Goal: Transaction & Acquisition: Purchase product/service

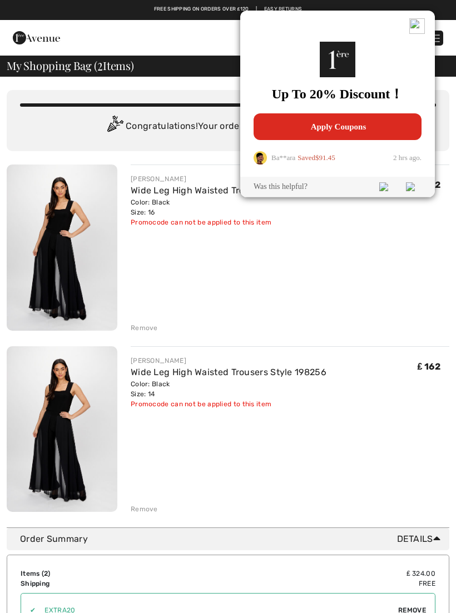
click at [378, 269] on div "FRANK LYMAN Wide Leg High Waisted Trousers Style 198256 Color: Black Size: 16 F…" at bounding box center [290, 249] width 319 height 168
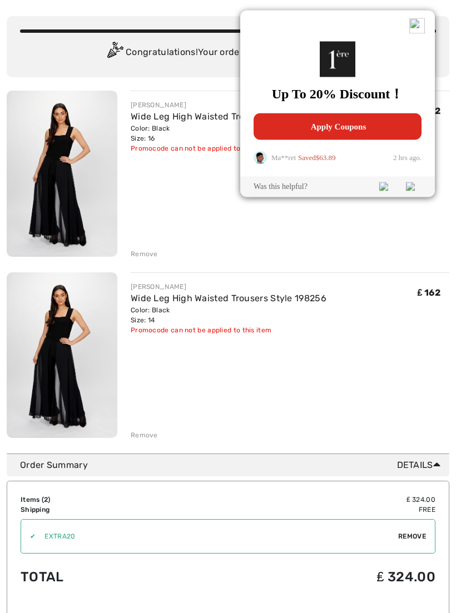
scroll to position [77, 0]
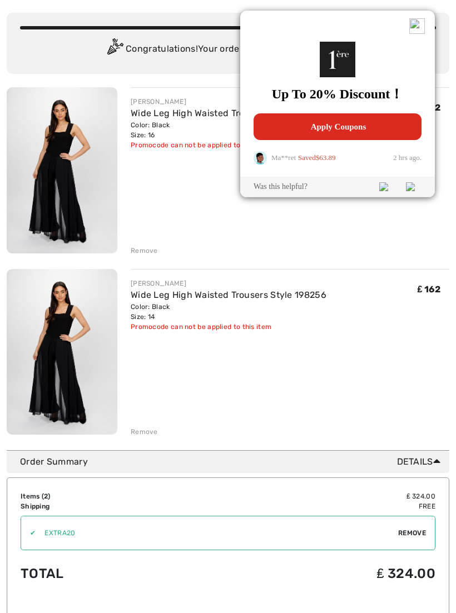
click at [153, 429] on div "Remove" at bounding box center [144, 432] width 27 height 10
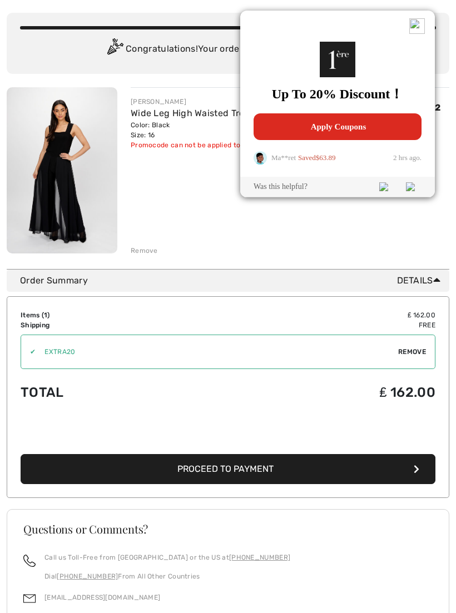
click at [146, 254] on div "Remove" at bounding box center [144, 251] width 27 height 10
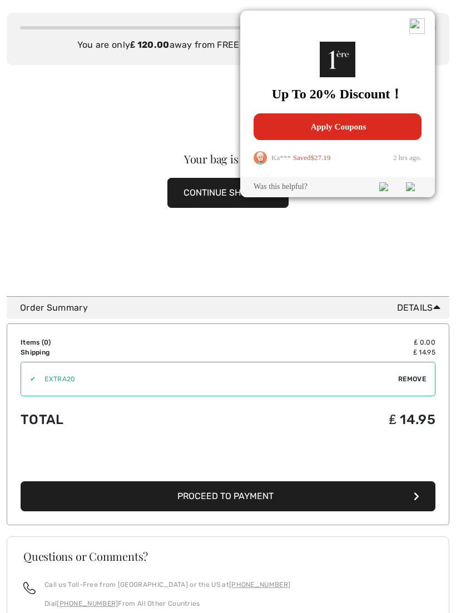
click at [418, 24] on img at bounding box center [417, 26] width 16 height 16
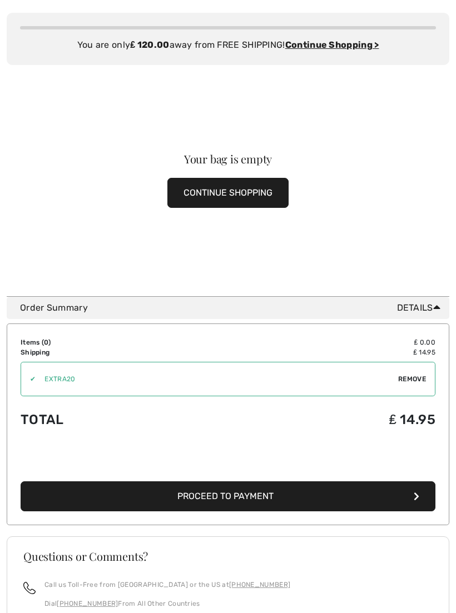
scroll to position [0, 0]
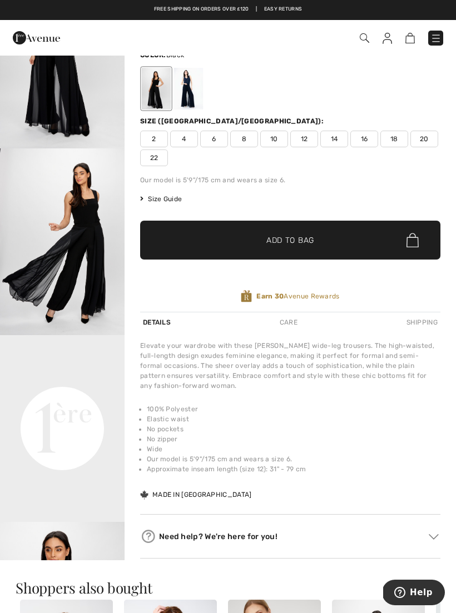
click at [190, 92] on div at bounding box center [188, 89] width 29 height 42
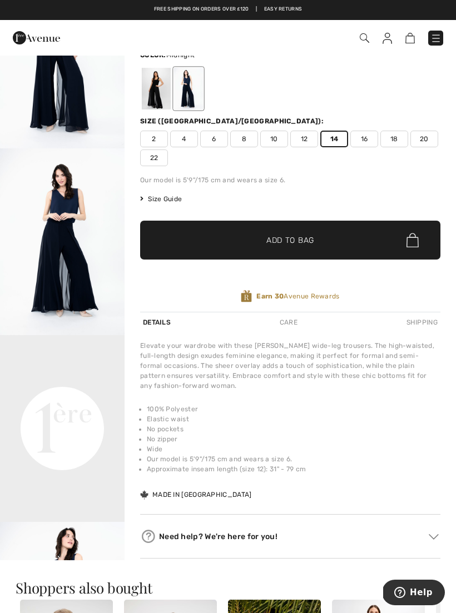
click at [347, 241] on span "✔ Added to Bag Add to Bag" at bounding box center [290, 240] width 300 height 39
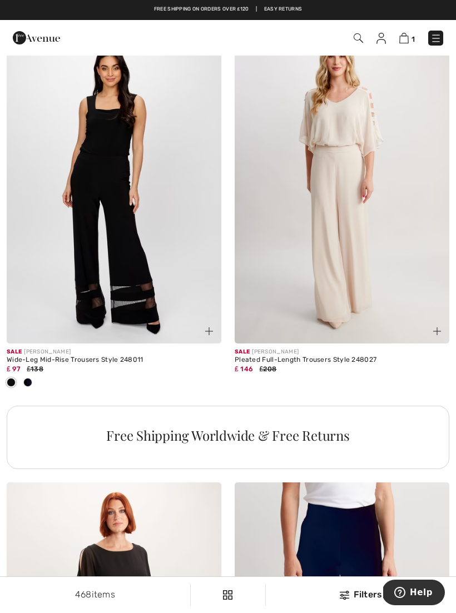
scroll to position [4332, 0]
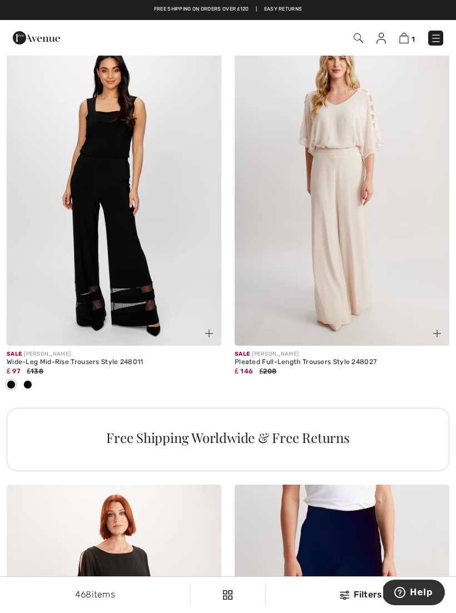
click at [343, 310] on img at bounding box center [342, 185] width 215 height 322
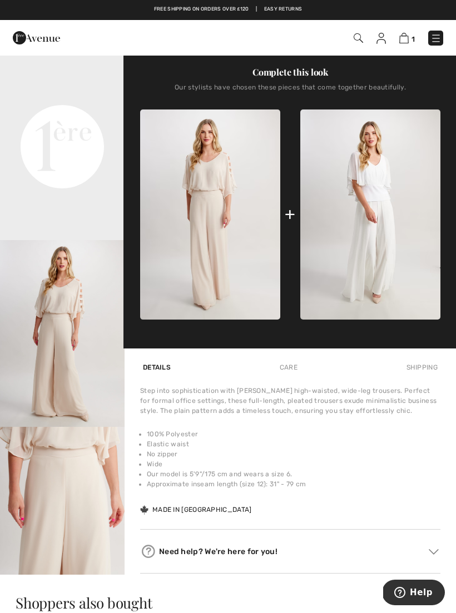
scroll to position [370, 0]
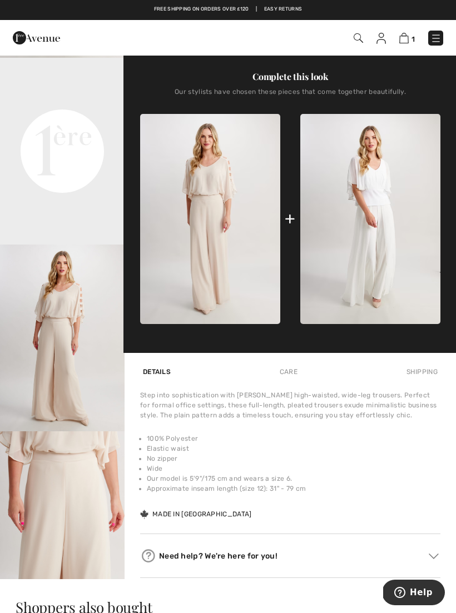
click at [100, 120] on video "Your browser does not support the video tag." at bounding box center [62, 89] width 125 height 62
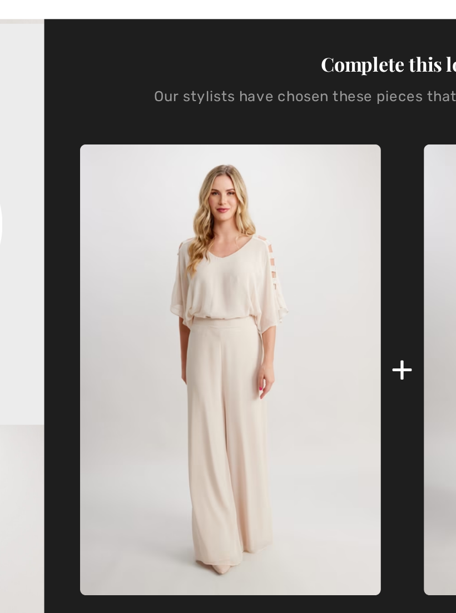
click at [285, 206] on div "+" at bounding box center [290, 218] width 11 height 25
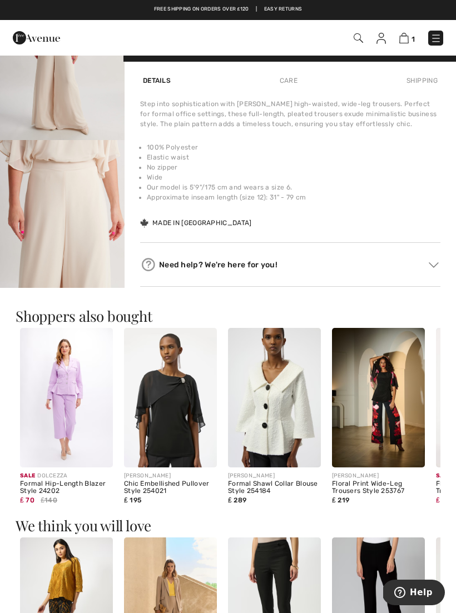
scroll to position [661, 0]
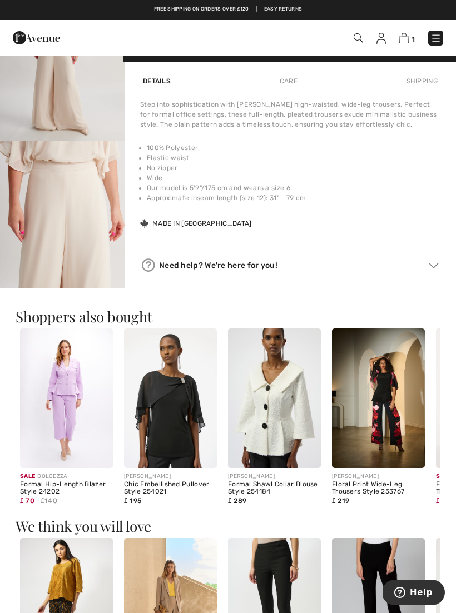
click at [177, 414] on img at bounding box center [170, 399] width 93 height 140
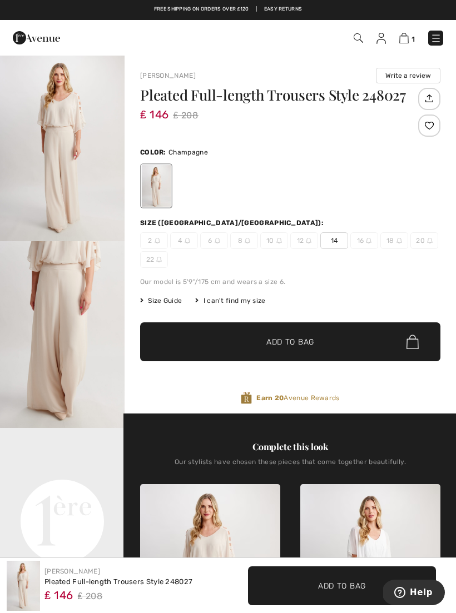
click at [335, 414] on div "Complete this look Our stylists have chosen these pieces that come together bea…" at bounding box center [290, 569] width 300 height 310
click at [166, 293] on div "Pleated Full-length Trousers Style 248027 ₤ 146 ₤ 208 Color: Champagne Size (CA…" at bounding box center [290, 251] width 300 height 326
click at [163, 304] on span "Size Guide" at bounding box center [161, 301] width 42 height 10
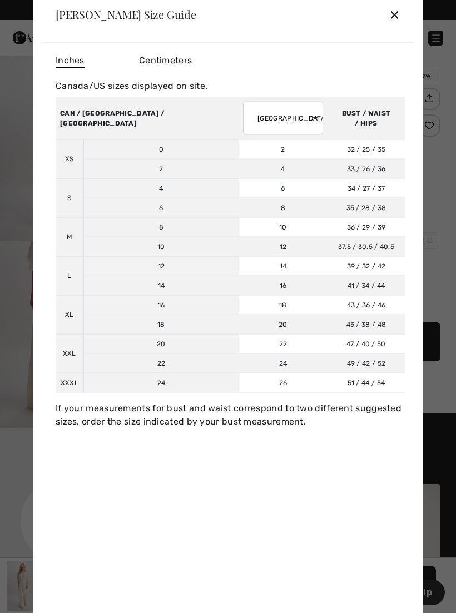
click at [238, 295] on td "16" at bounding box center [282, 285] width 89 height 19
click at [243, 122] on select "AUSTRALIA UK France Germany Spain Italy Japan" at bounding box center [283, 117] width 80 height 33
select select "uk"
click at [399, 21] on div "✕" at bounding box center [395, 14] width 12 height 23
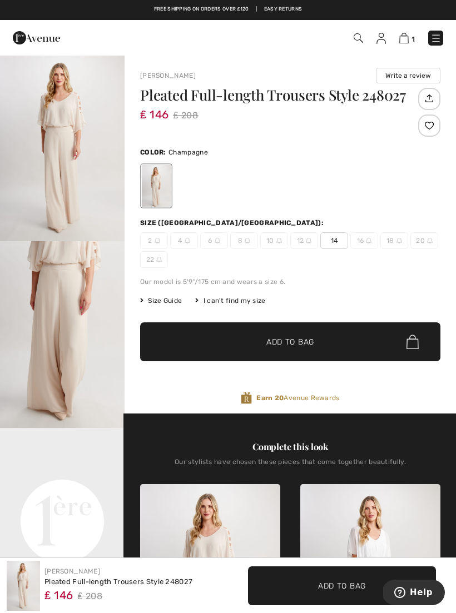
click at [167, 296] on span "Size Guide" at bounding box center [161, 301] width 42 height 10
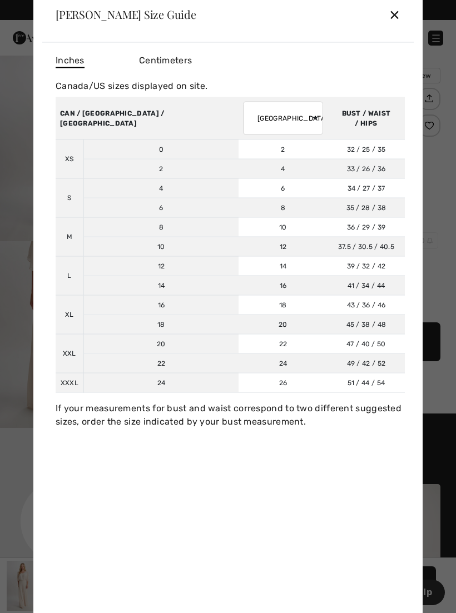
click at [396, 25] on div "✕" at bounding box center [395, 14] width 12 height 23
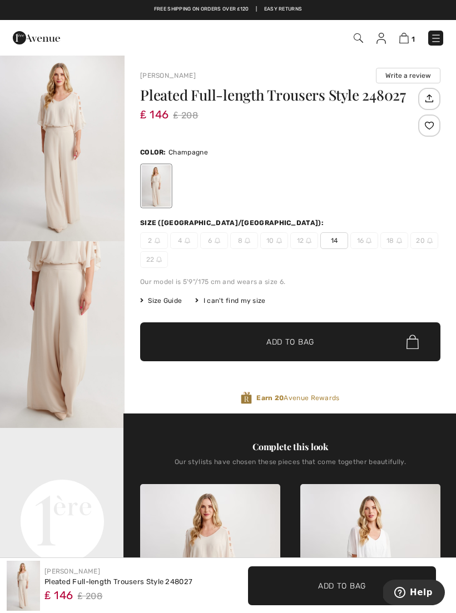
click at [334, 336] on span "✔ Added to Bag Add to Bag" at bounding box center [290, 341] width 300 height 39
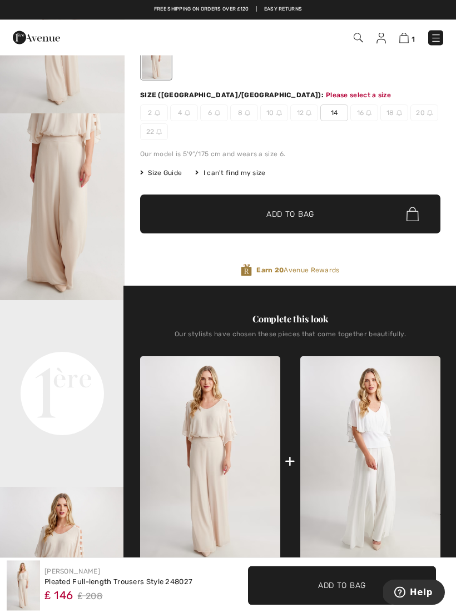
scroll to position [137, 0]
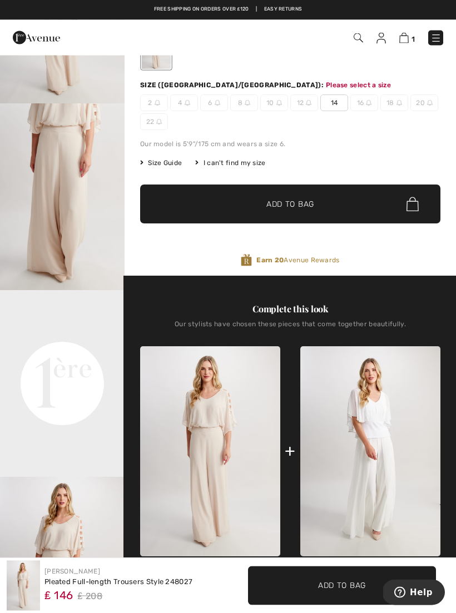
click at [340, 96] on span "14" at bounding box center [334, 103] width 28 height 17
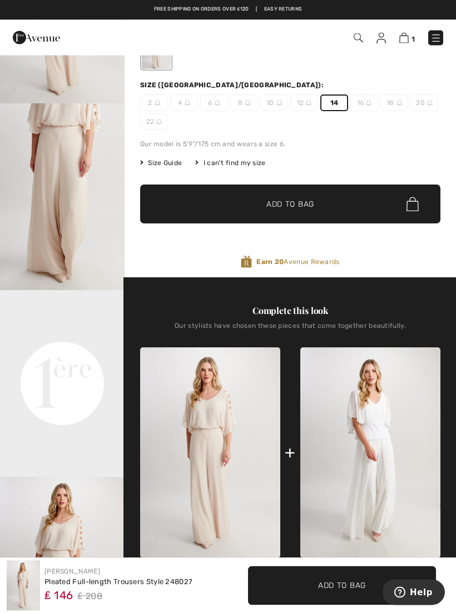
scroll to position [138, 0]
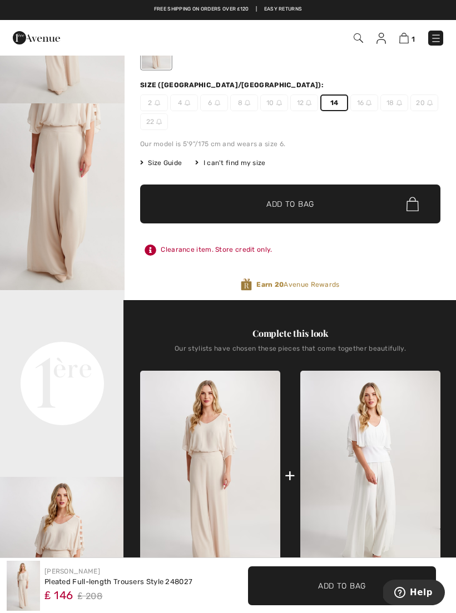
click at [352, 197] on span "✔ Added to Bag Add to Bag" at bounding box center [290, 204] width 300 height 39
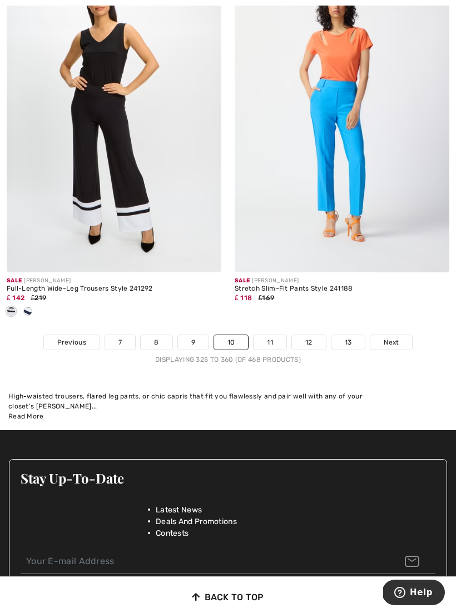
scroll to position [6743, 0]
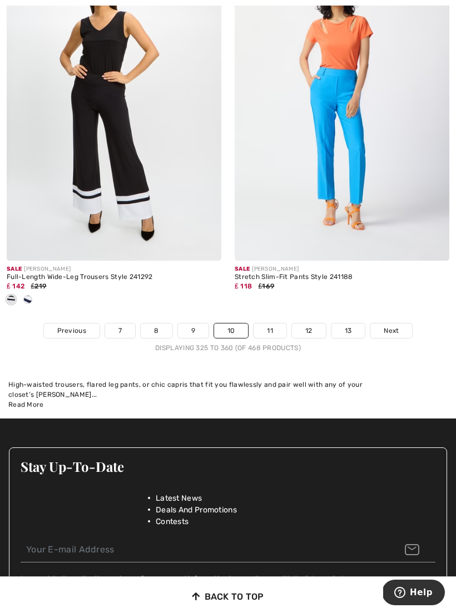
click at [281, 324] on link "11" at bounding box center [269, 331] width 33 height 14
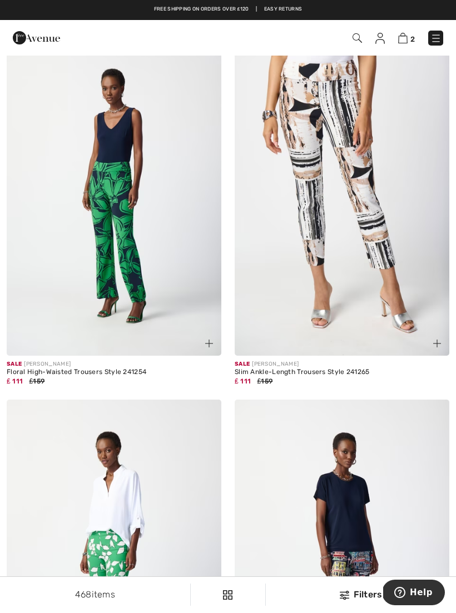
scroll to position [2768, 0]
click at [157, 231] on img at bounding box center [114, 195] width 215 height 322
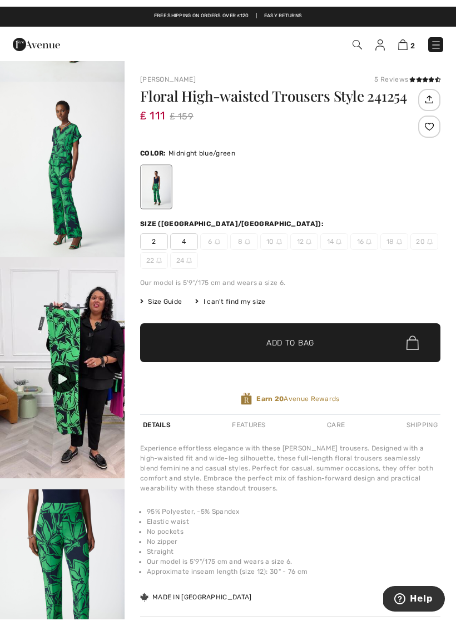
scroll to position [167, 0]
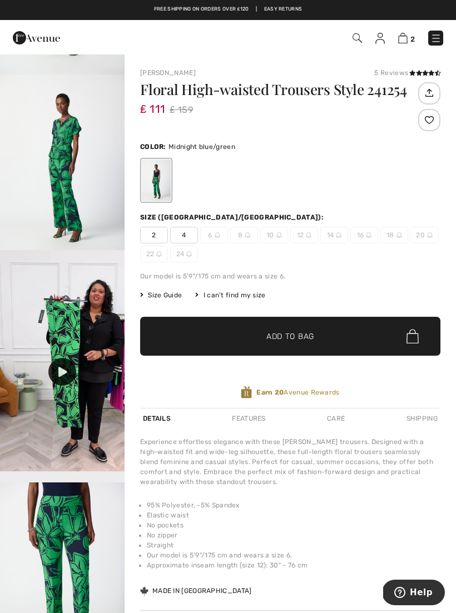
click at [74, 370] on div at bounding box center [62, 372] width 28 height 28
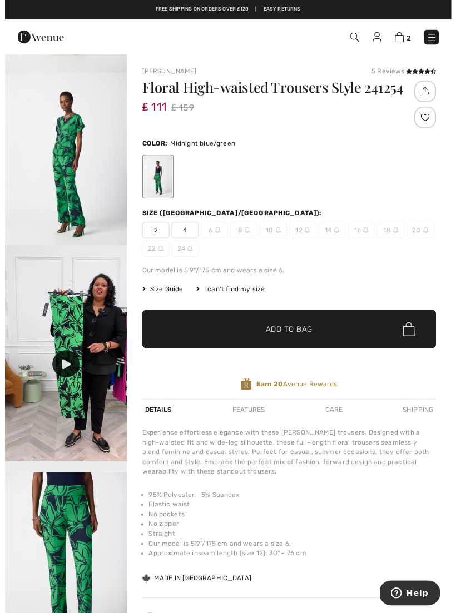
scroll to position [13, 0]
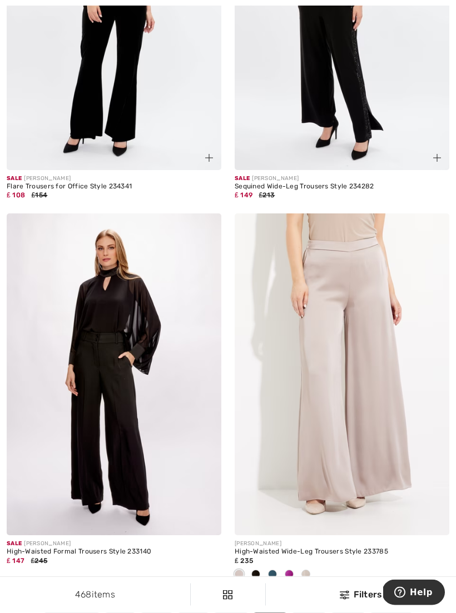
scroll to position [6433, 0]
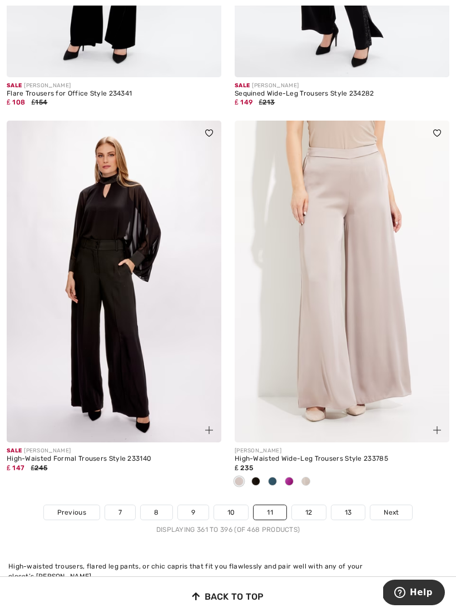
click at [310, 505] on link "12" at bounding box center [309, 512] width 34 height 14
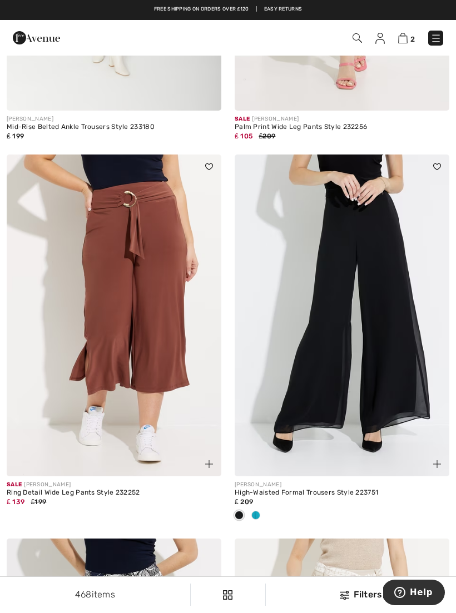
scroll to position [2647, 0]
click at [382, 362] on img at bounding box center [342, 316] width 215 height 322
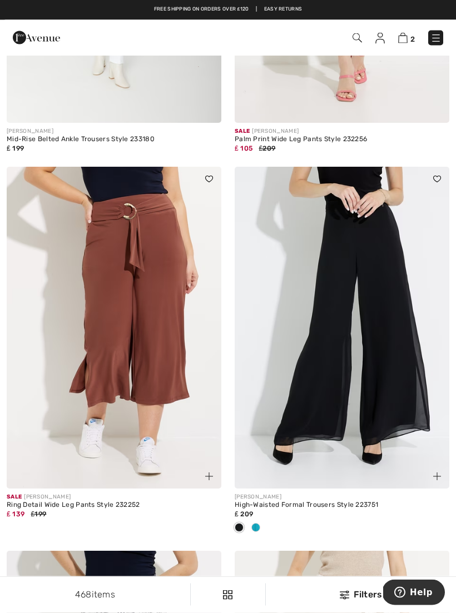
scroll to position [2631, 0]
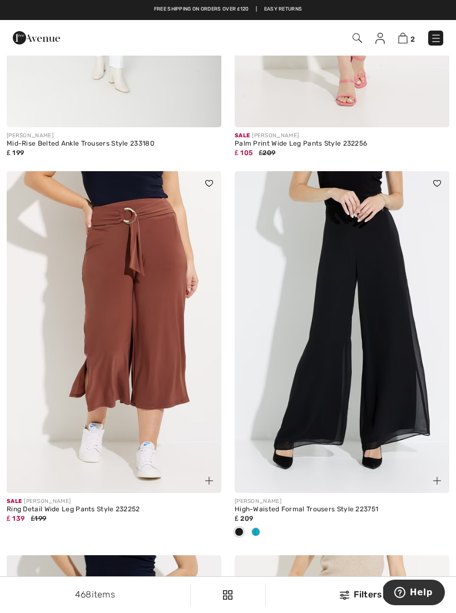
click at [259, 524] on div at bounding box center [255, 533] width 17 height 18
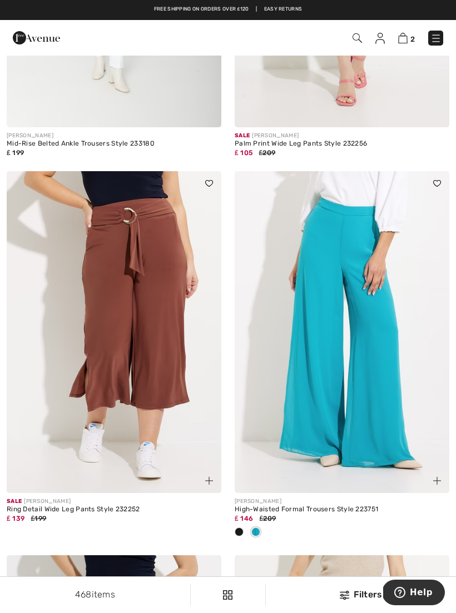
click at [387, 349] on img at bounding box center [342, 332] width 215 height 322
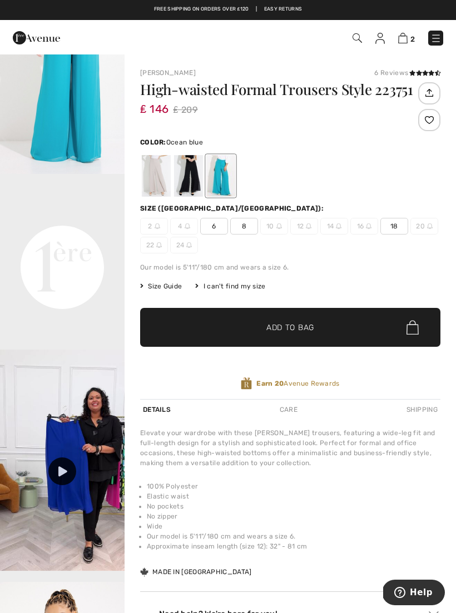
scroll to position [253, 0]
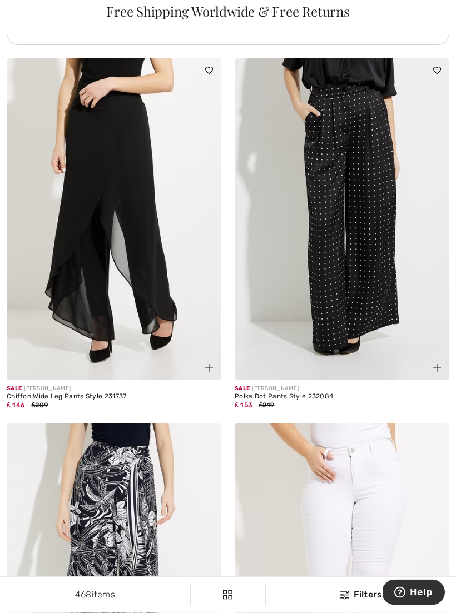
scroll to position [4667, 0]
click at [145, 240] on img at bounding box center [114, 219] width 215 height 322
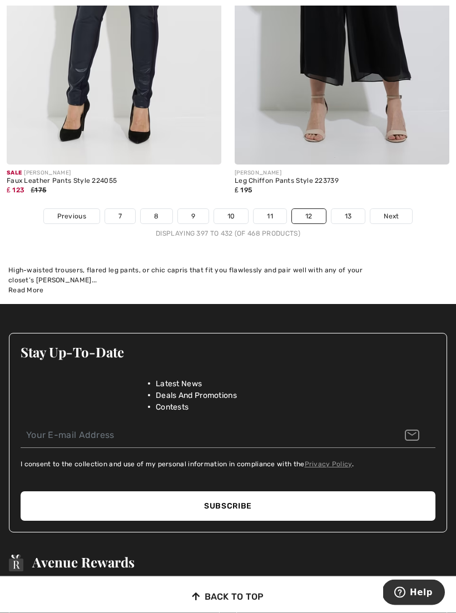
scroll to position [6731, 0]
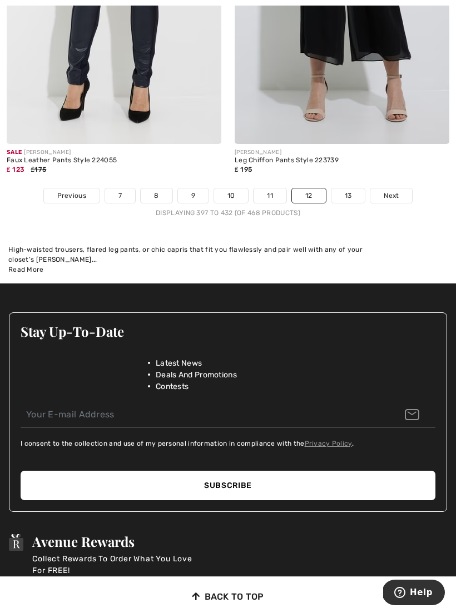
click at [357, 188] on link "13" at bounding box center [348, 195] width 34 height 14
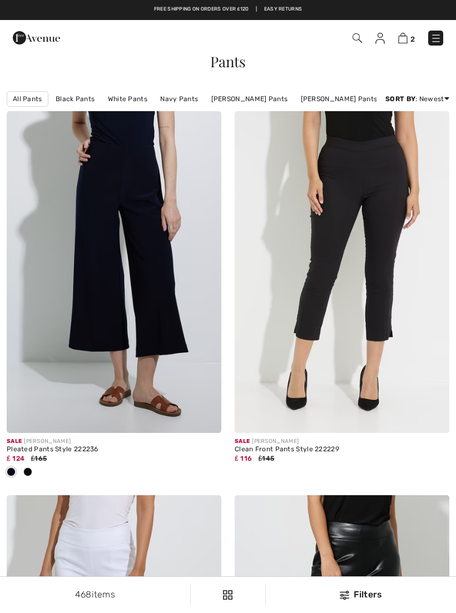
checkbox input "true"
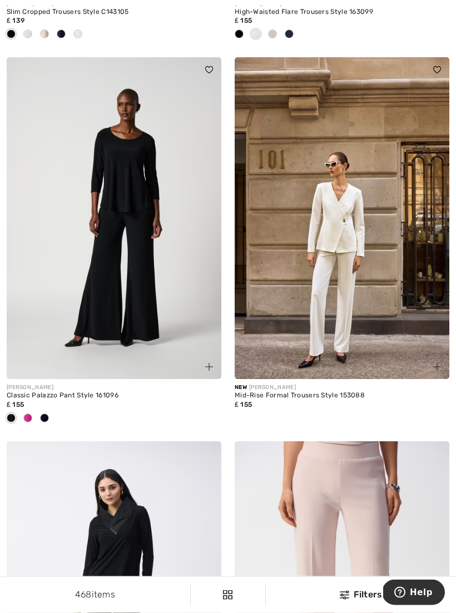
scroll to position [5088, 0]
click at [32, 410] on div at bounding box center [27, 419] width 17 height 18
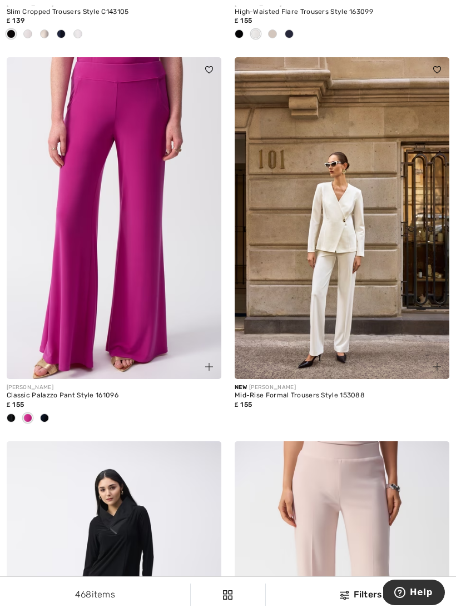
click at [49, 411] on div at bounding box center [44, 419] width 17 height 18
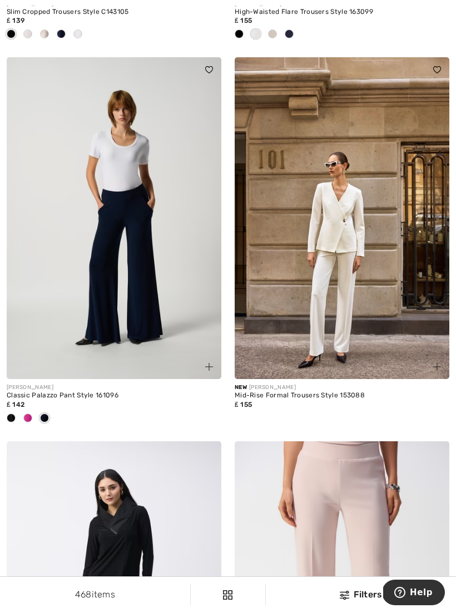
click at [184, 277] on img at bounding box center [114, 218] width 215 height 322
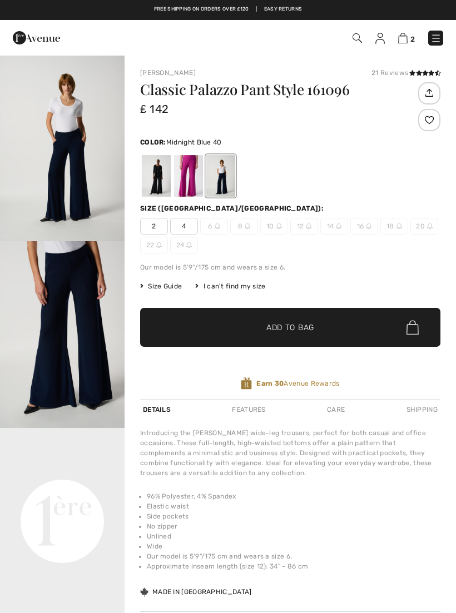
checkbox input "true"
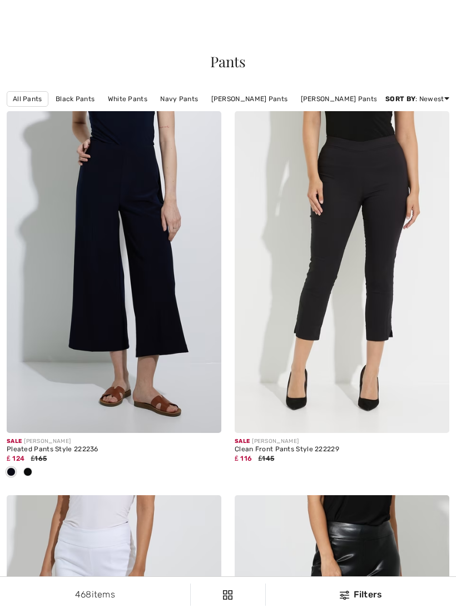
checkbox input "true"
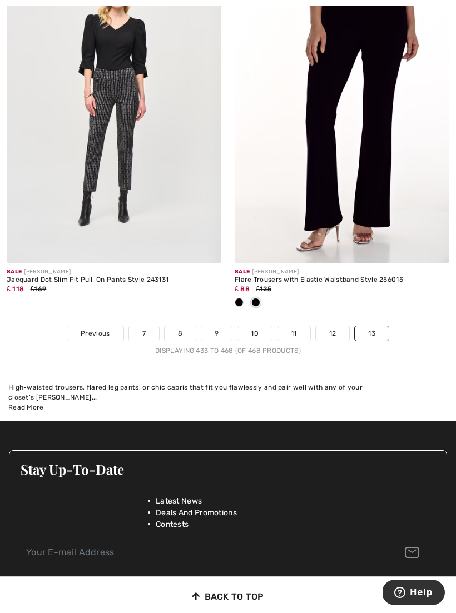
scroll to position [6793, 0]
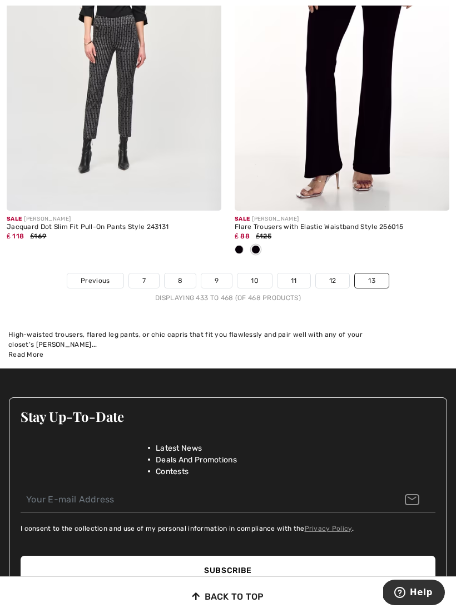
click at [376, 273] on link "13" at bounding box center [372, 280] width 34 height 14
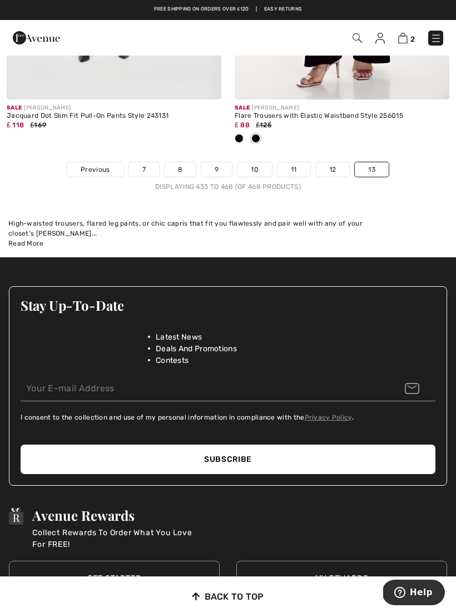
scroll to position [6903, 0]
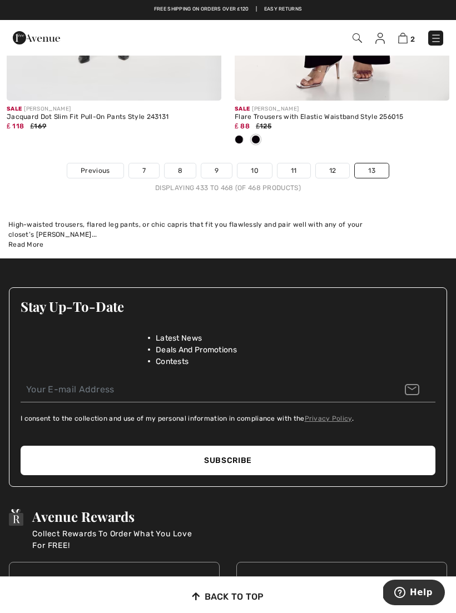
click at [152, 163] on link "7" at bounding box center [144, 170] width 30 height 14
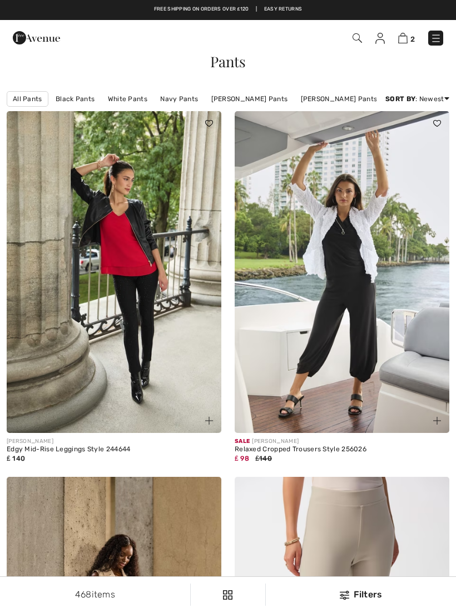
checkbox input "true"
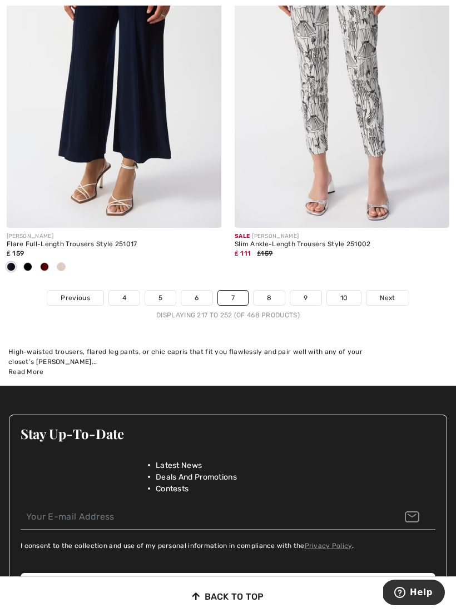
scroll to position [6762, 0]
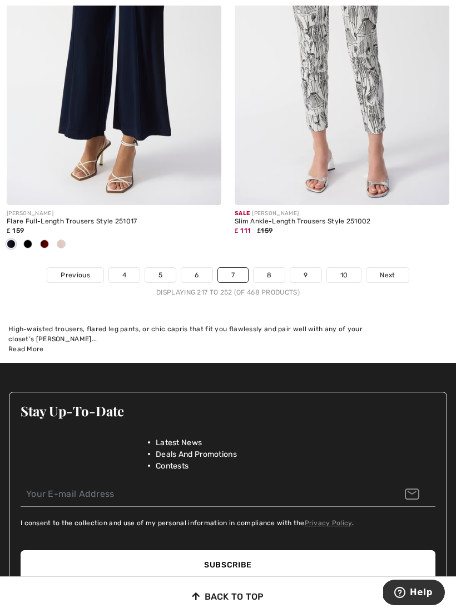
click at [349, 269] on link "10" at bounding box center [344, 275] width 34 height 14
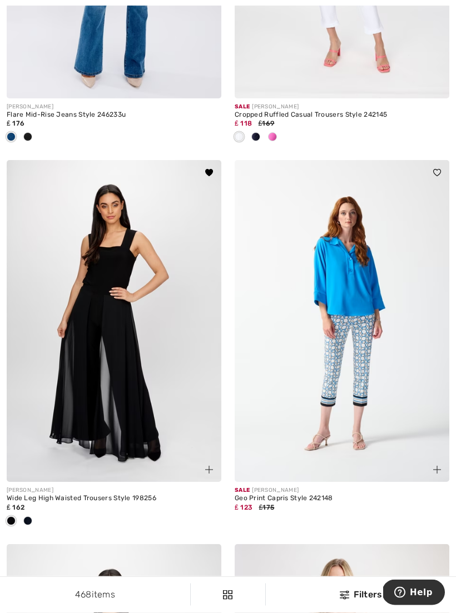
scroll to position [3813, 0]
click at [161, 379] on img at bounding box center [114, 321] width 215 height 322
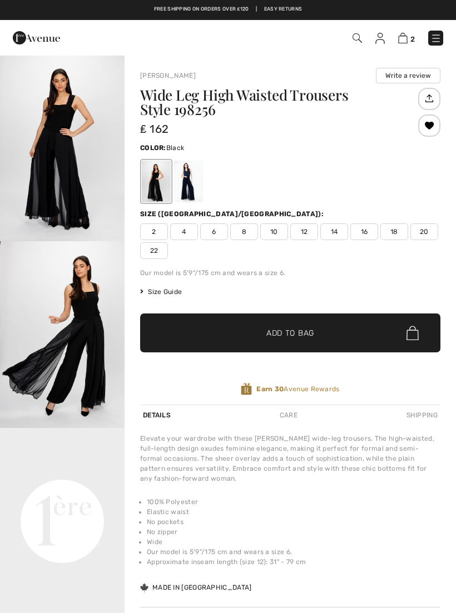
checkbox input "true"
click at [193, 180] on div at bounding box center [188, 182] width 29 height 42
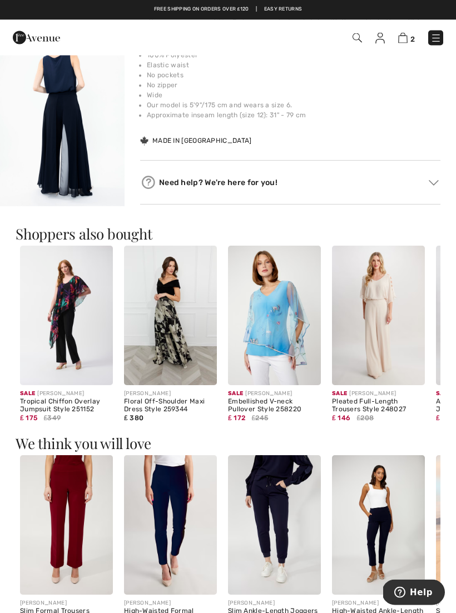
scroll to position [447, 0]
click at [97, 327] on img at bounding box center [66, 316] width 93 height 140
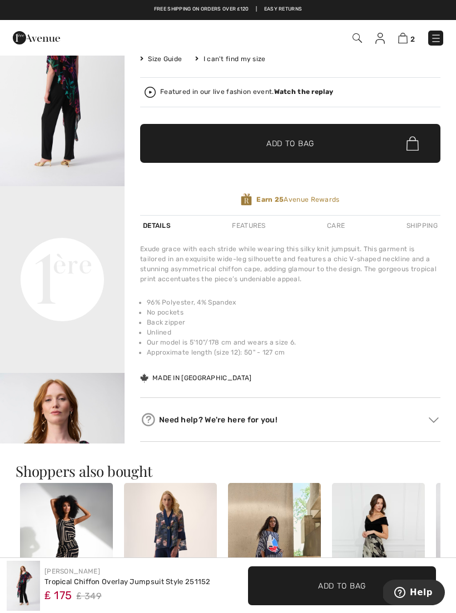
scroll to position [241, 0]
click at [73, 249] on video "Your browser does not support the video tag." at bounding box center [62, 218] width 125 height 62
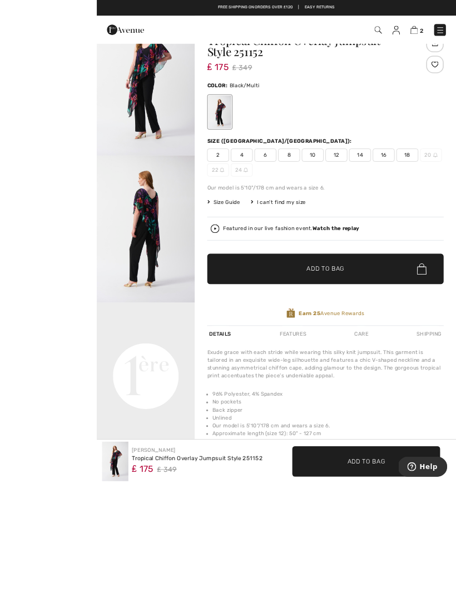
scroll to position [260, 0]
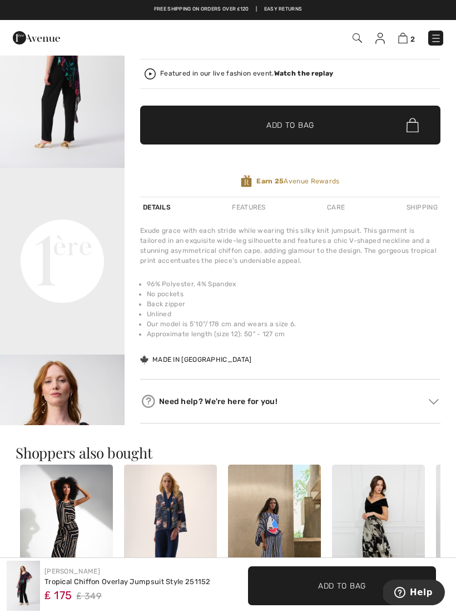
click at [388, 515] on img at bounding box center [378, 535] width 93 height 140
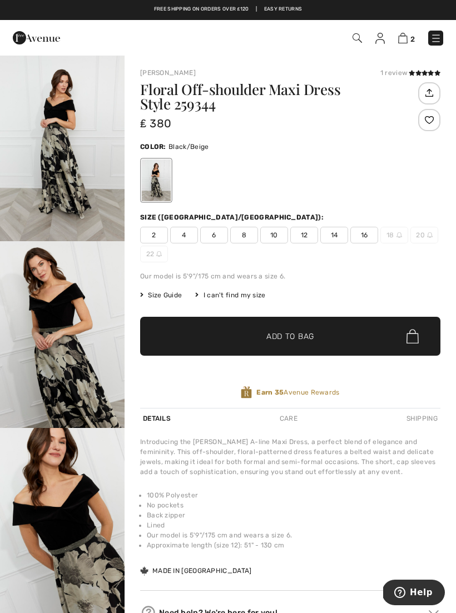
click at [83, 320] on img "2 / 4" at bounding box center [62, 334] width 125 height 187
click at [89, 202] on img "1 / 4" at bounding box center [62, 147] width 125 height 187
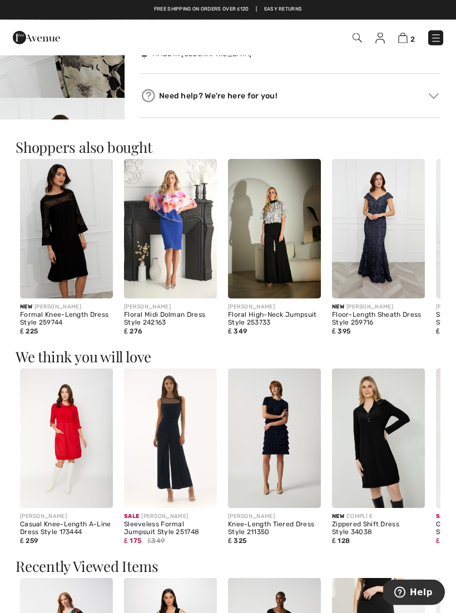
scroll to position [517, 0]
click at [281, 258] on img at bounding box center [274, 229] width 93 height 140
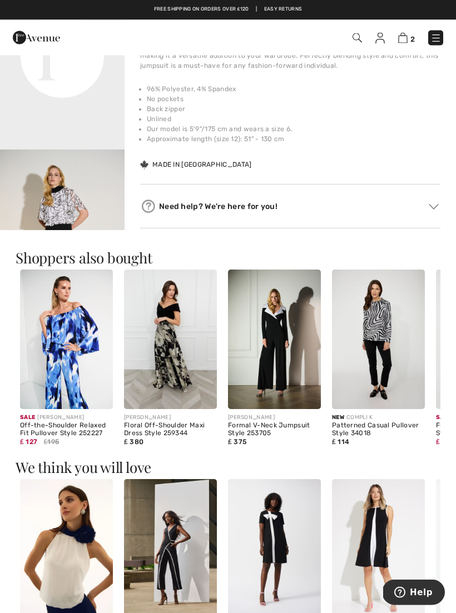
scroll to position [452, 0]
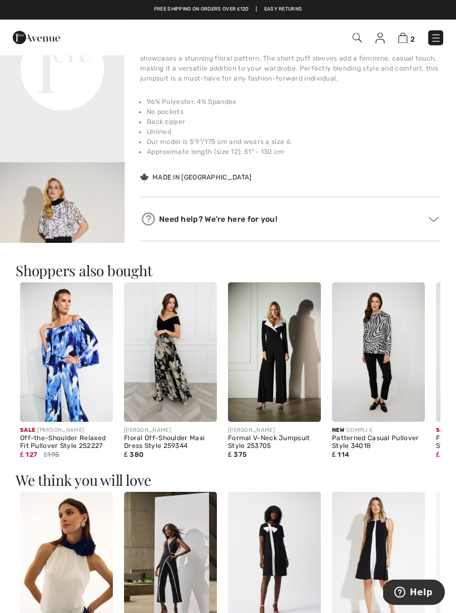
click at [436, 39] on img at bounding box center [435, 38] width 11 height 11
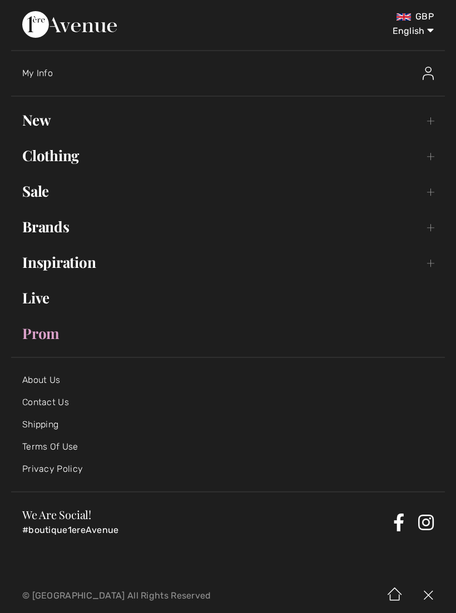
click at [145, 155] on link "Clothing Toggle submenu" at bounding box center [228, 155] width 434 height 24
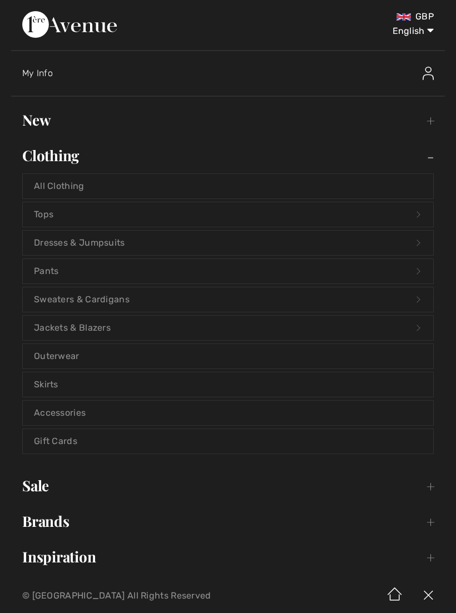
click at [139, 217] on link "Tops Open submenu" at bounding box center [228, 214] width 410 height 24
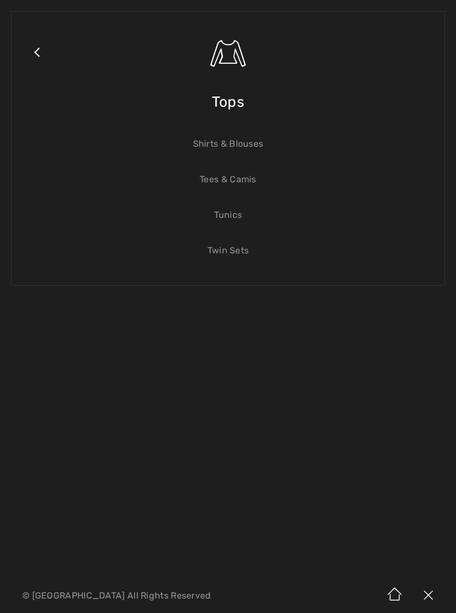
click at [152, 211] on link "Tunics" at bounding box center [228, 215] width 410 height 24
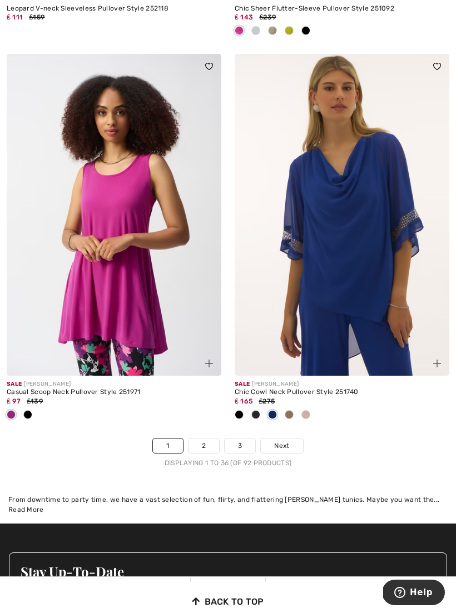
scroll to position [6666, 0]
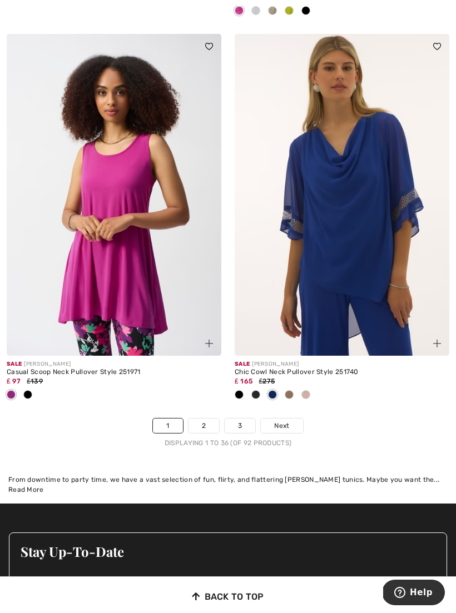
click at [211, 419] on link "2" at bounding box center [203, 426] width 31 height 14
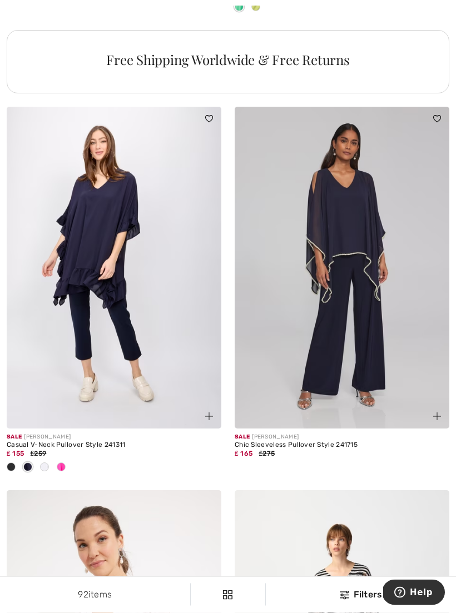
scroll to position [4674, 0]
click at [392, 330] on img at bounding box center [342, 268] width 215 height 322
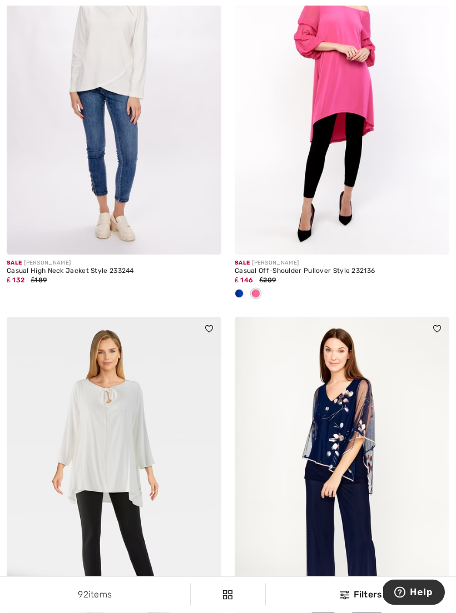
scroll to position [6156, 0]
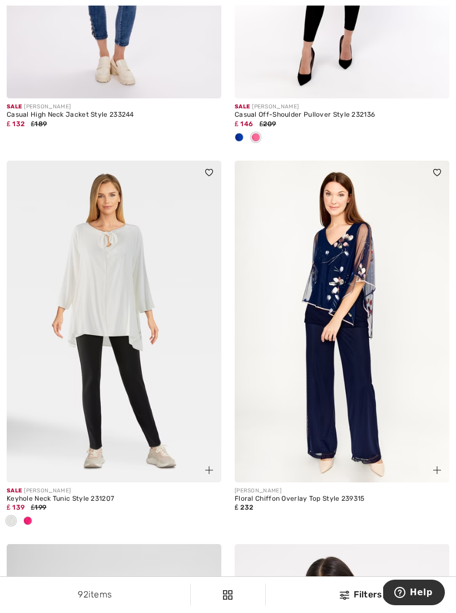
click at [353, 318] on img at bounding box center [342, 322] width 215 height 322
